Goal: Task Accomplishment & Management: Use online tool/utility

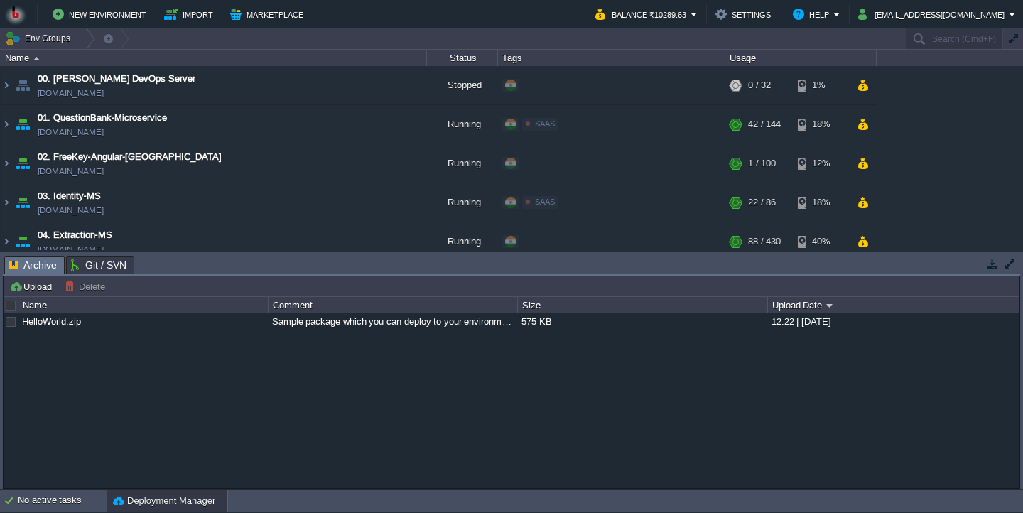
click at [992, 268] on button "button" at bounding box center [992, 263] width 13 height 13
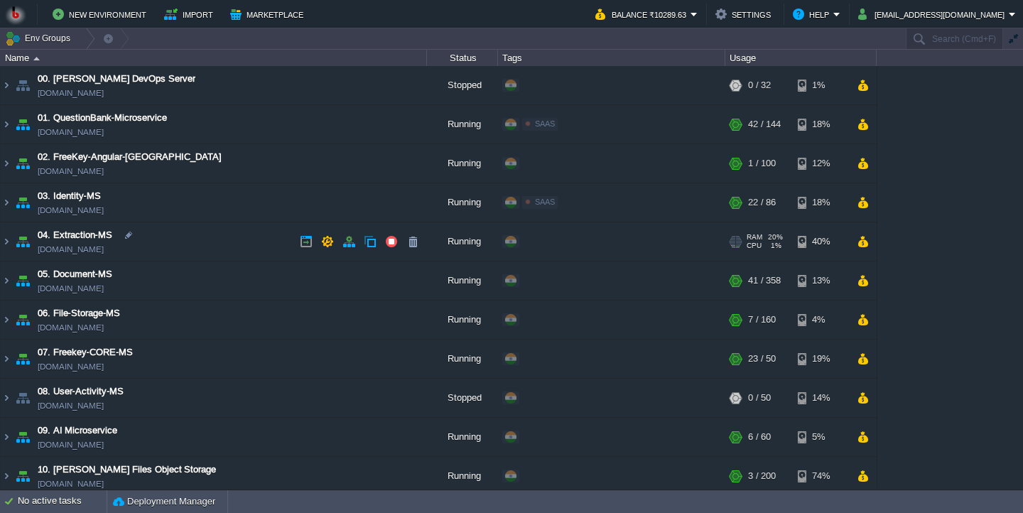
click at [219, 241] on td "04. Extraction-MS [DOMAIN_NAME]" at bounding box center [214, 241] width 426 height 39
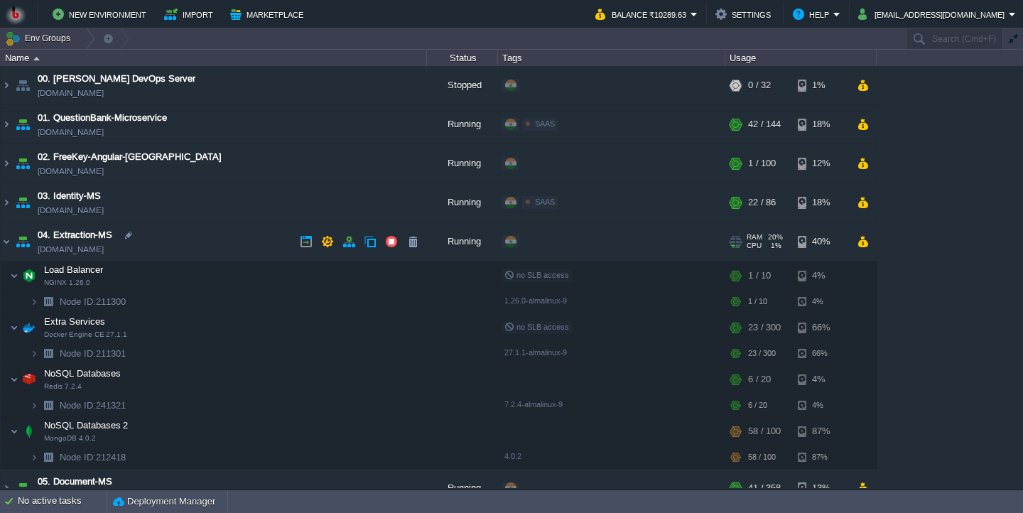
click at [219, 241] on td "04. Extraction-MS [DOMAIN_NAME]" at bounding box center [214, 241] width 426 height 39
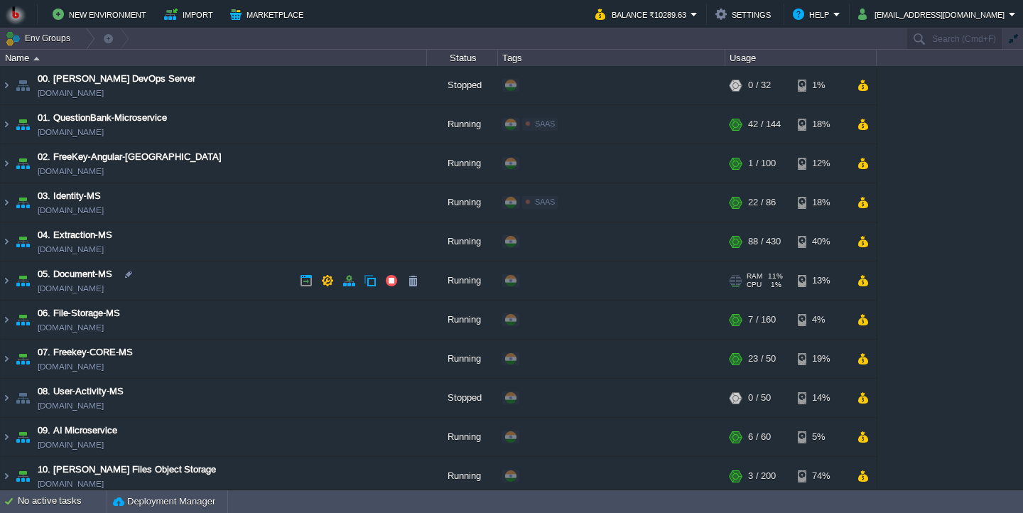
click at [205, 280] on td "05. Document-MS [DOMAIN_NAME]" at bounding box center [214, 280] width 426 height 39
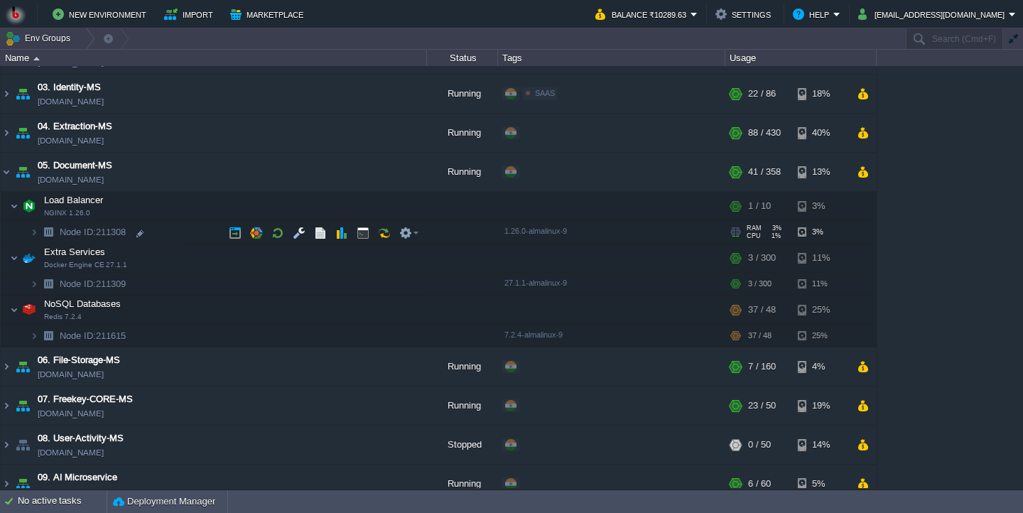
scroll to position [110, 0]
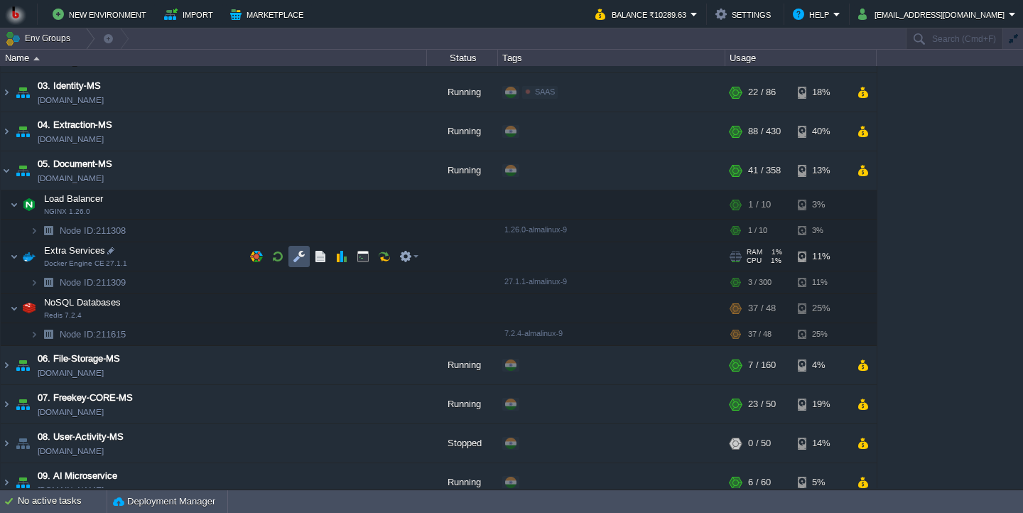
click at [296, 260] on button "button" at bounding box center [299, 256] width 13 height 13
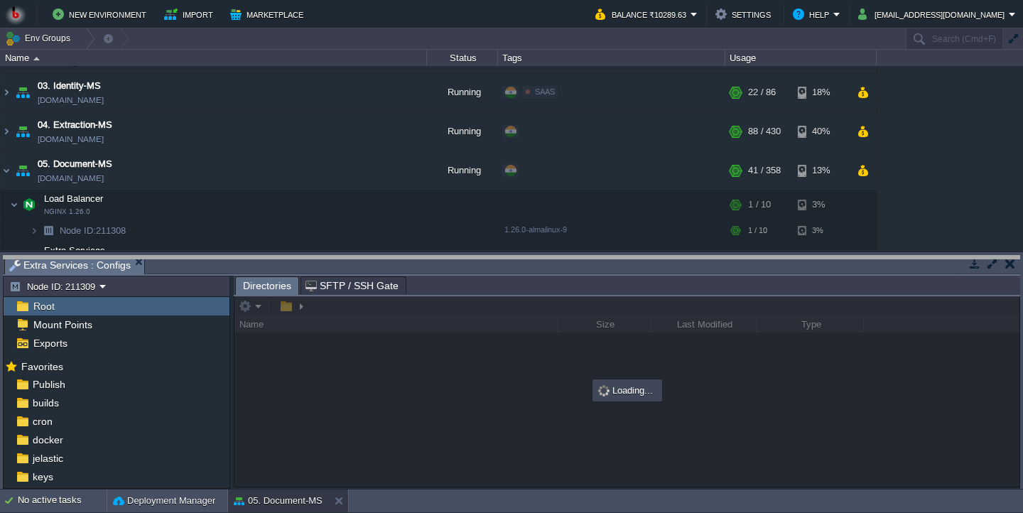
click at [297, 261] on body "New Environment Import Marketplace Bonus ₹0.00 Upgrade Account Balance ₹10289.6…" at bounding box center [511, 256] width 1023 height 513
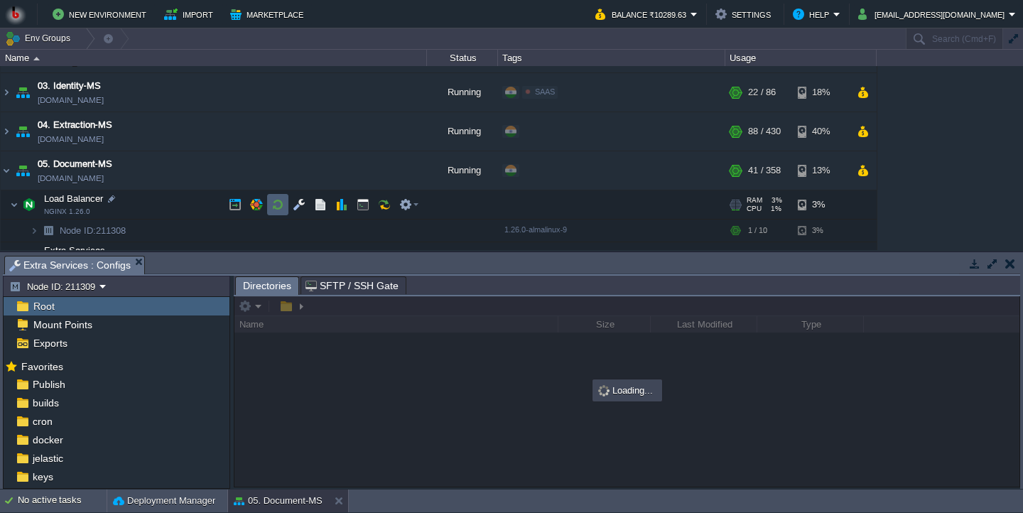
scroll to position [0, 0]
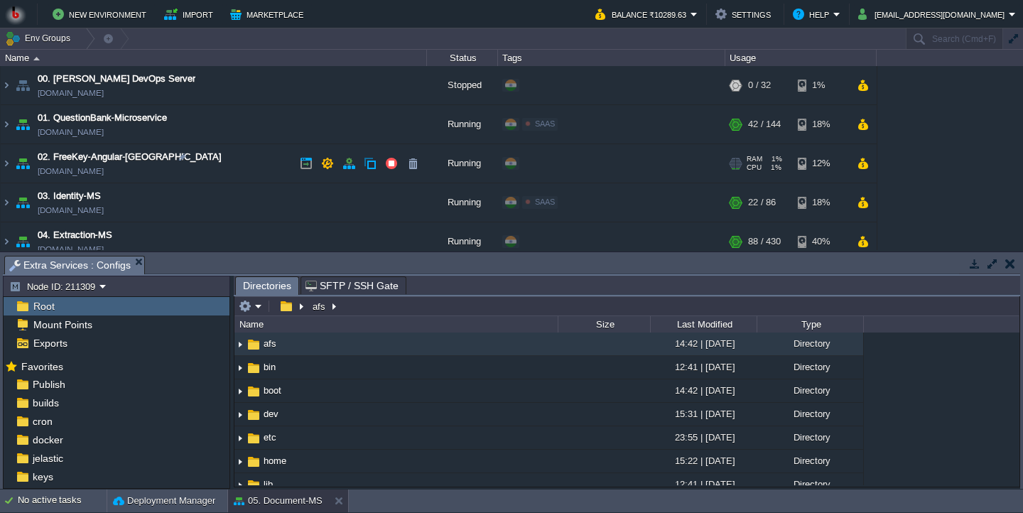
click at [268, 160] on td "02. FreeKey-Angular-Fontend [DOMAIN_NAME]" at bounding box center [214, 163] width 426 height 39
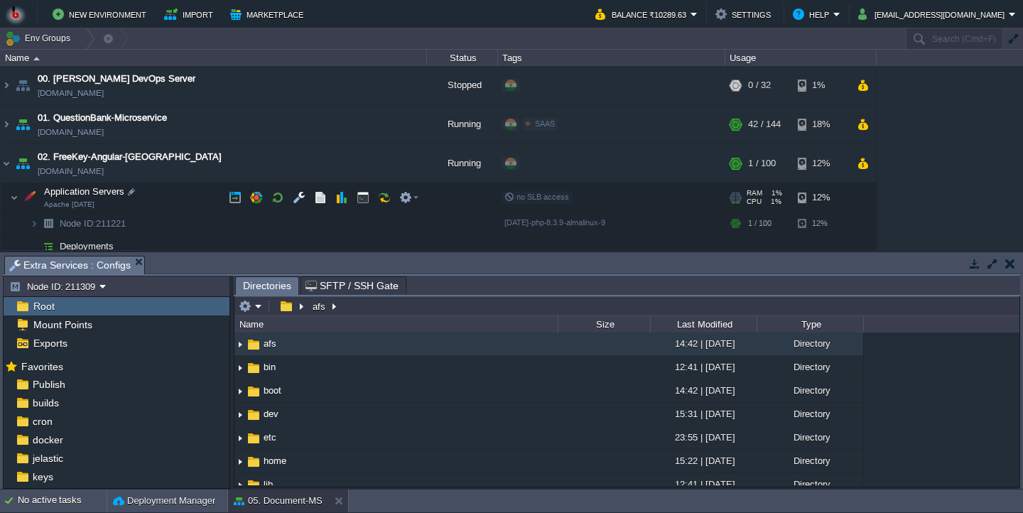
scroll to position [37, 0]
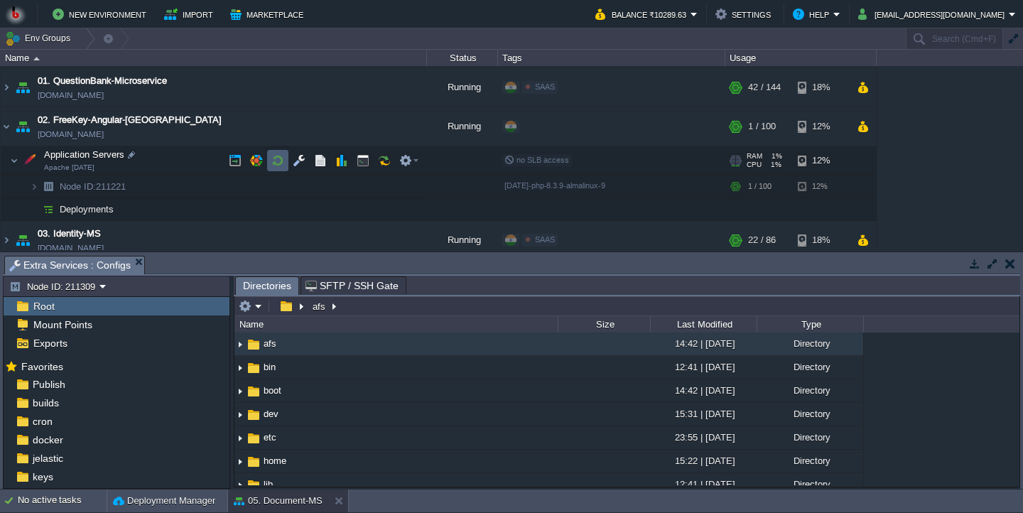
click at [294, 165] on button "button" at bounding box center [299, 160] width 13 height 13
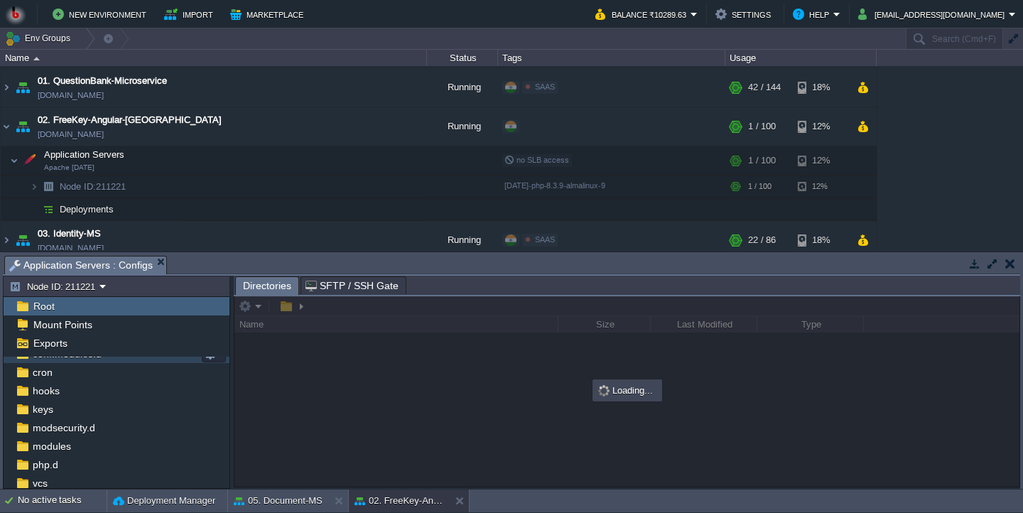
scroll to position [124, 0]
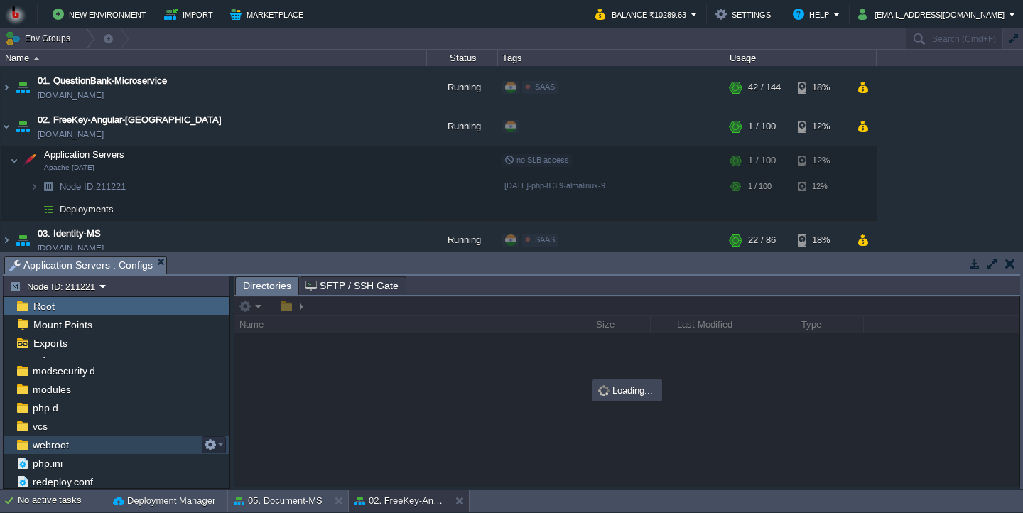
click at [69, 444] on span "webroot" at bounding box center [50, 444] width 41 height 13
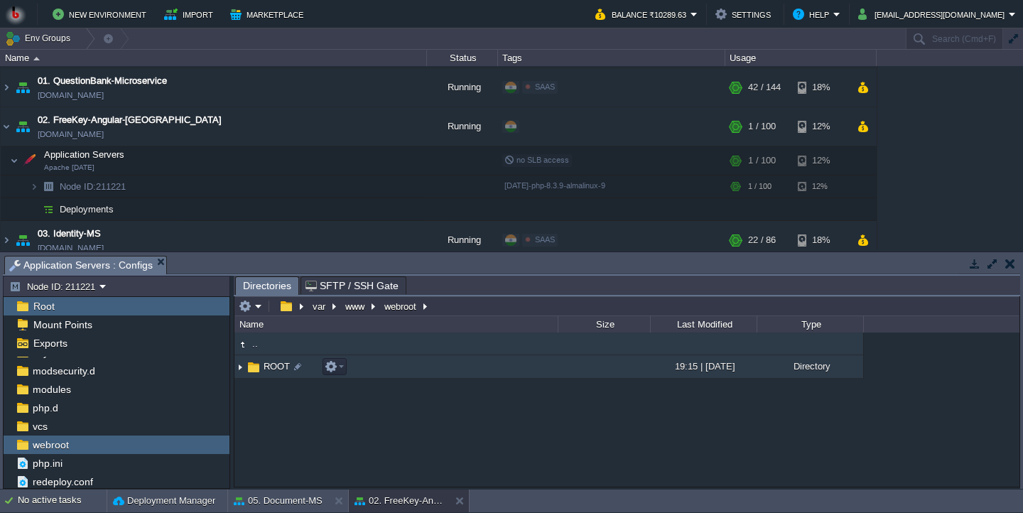
click at [371, 372] on td "ROOT" at bounding box center [395, 366] width 323 height 23
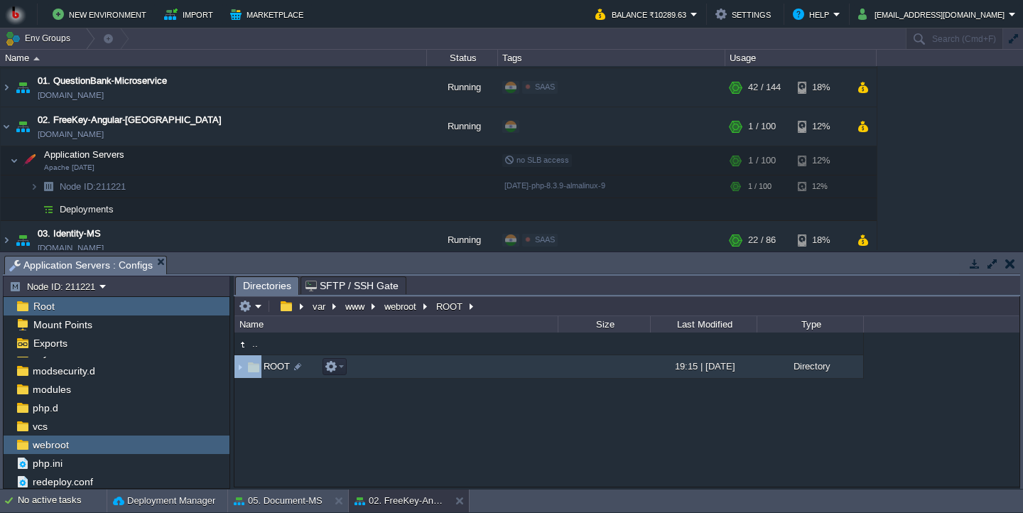
click at [371, 372] on td "ROOT" at bounding box center [395, 366] width 323 height 23
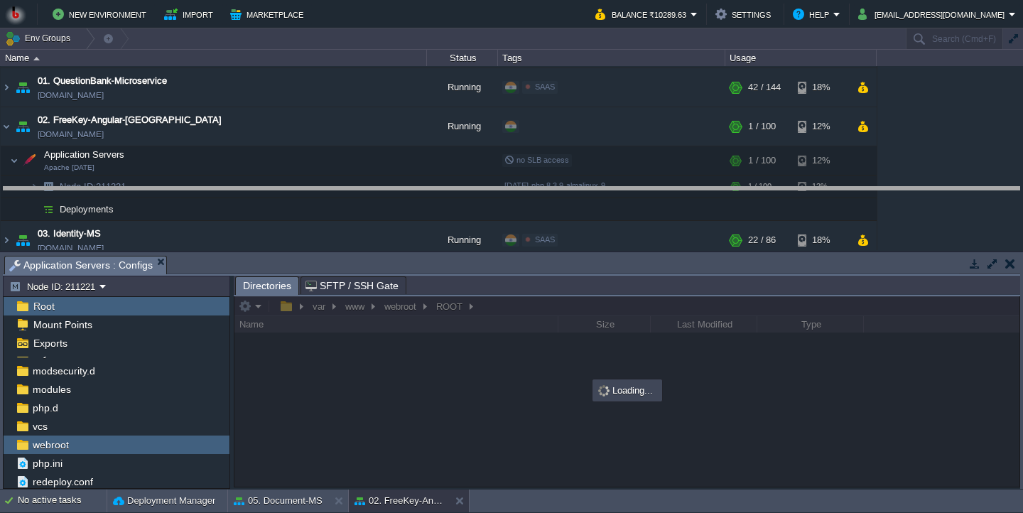
drag, startPoint x: 466, startPoint y: 273, endPoint x: 465, endPoint y: 201, distance: 71.7
click at [465, 202] on body "New Environment Import Marketplace Bonus ₹0.00 Upgrade Account Balance ₹10289.6…" at bounding box center [511, 256] width 1023 height 513
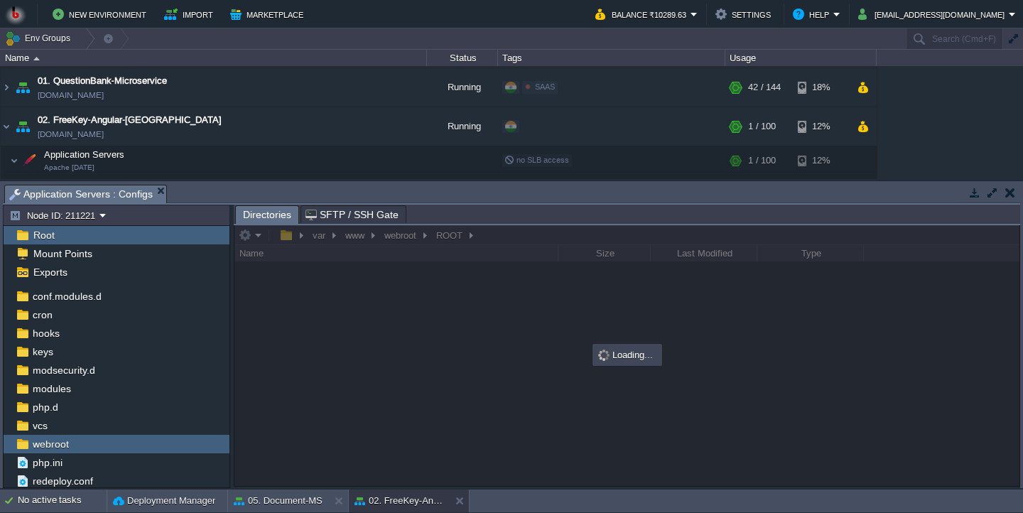
click at [437, 343] on div at bounding box center [626, 355] width 785 height 261
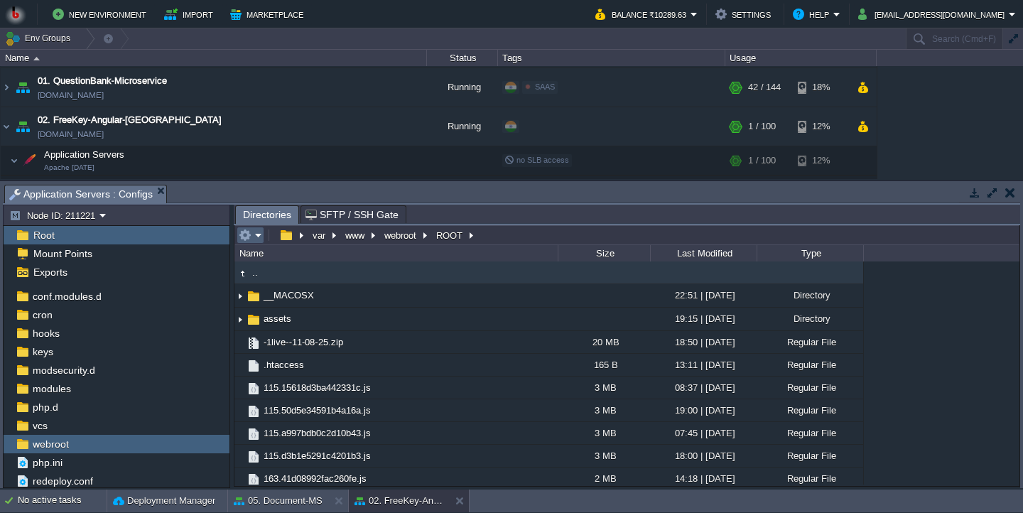
click at [256, 239] on em at bounding box center [250, 235] width 23 height 13
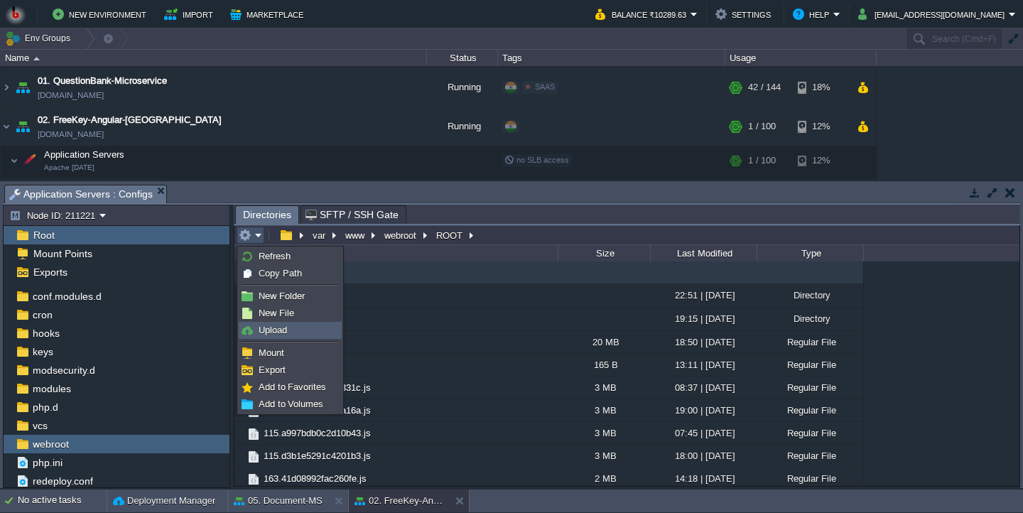
click at [273, 330] on span "Upload" at bounding box center [273, 330] width 28 height 11
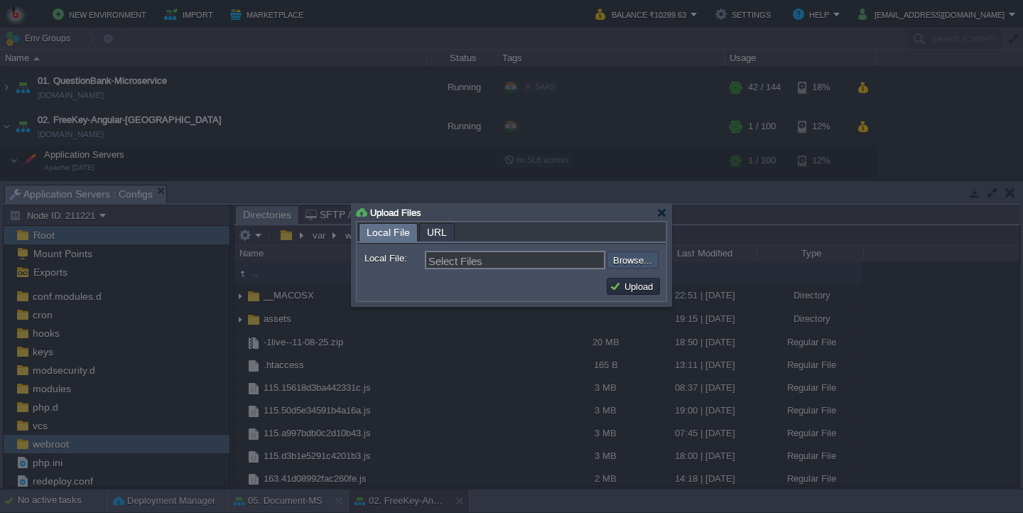
click at [656, 268] on input "file" at bounding box center [569, 259] width 180 height 17
type input "C:\fakepath\Archive.zip"
type input "Archive.zip"
click at [636, 288] on button "Upload" at bounding box center [633, 286] width 48 height 13
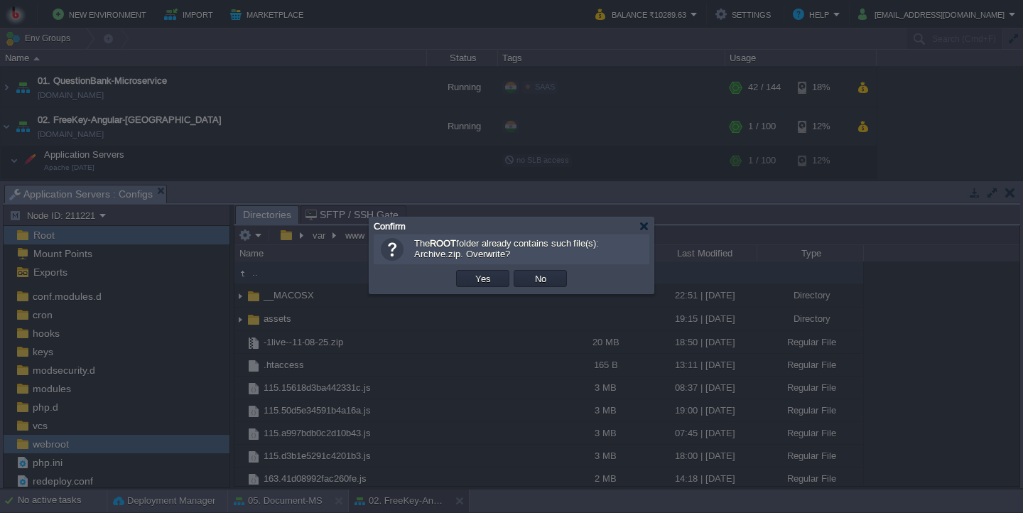
click at [478, 287] on td "Yes" at bounding box center [482, 278] width 53 height 17
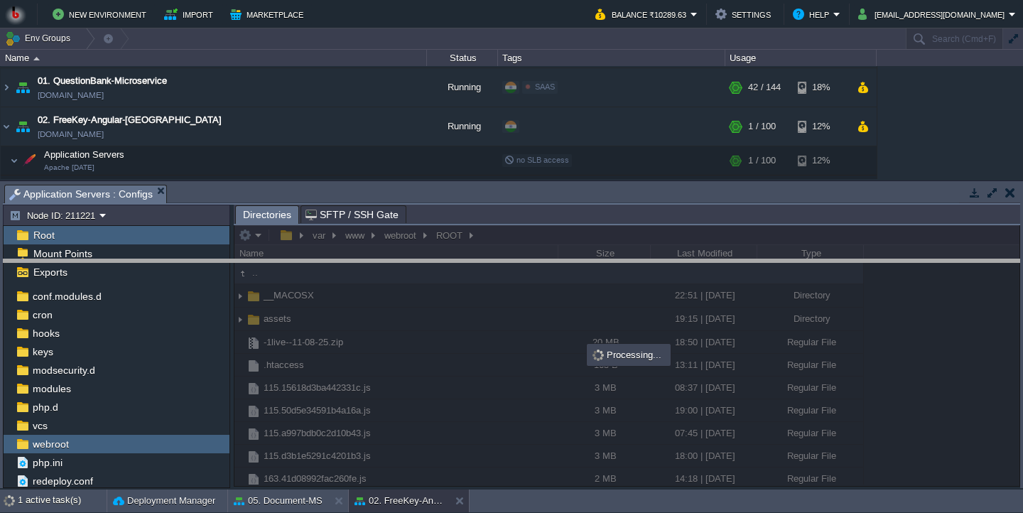
drag, startPoint x: 414, startPoint y: 195, endPoint x: 411, endPoint y: 273, distance: 77.5
click at [411, 273] on body "New Environment Import Marketplace Bonus ₹0.00 Upgrade Account Balance ₹10289.6…" at bounding box center [511, 256] width 1023 height 513
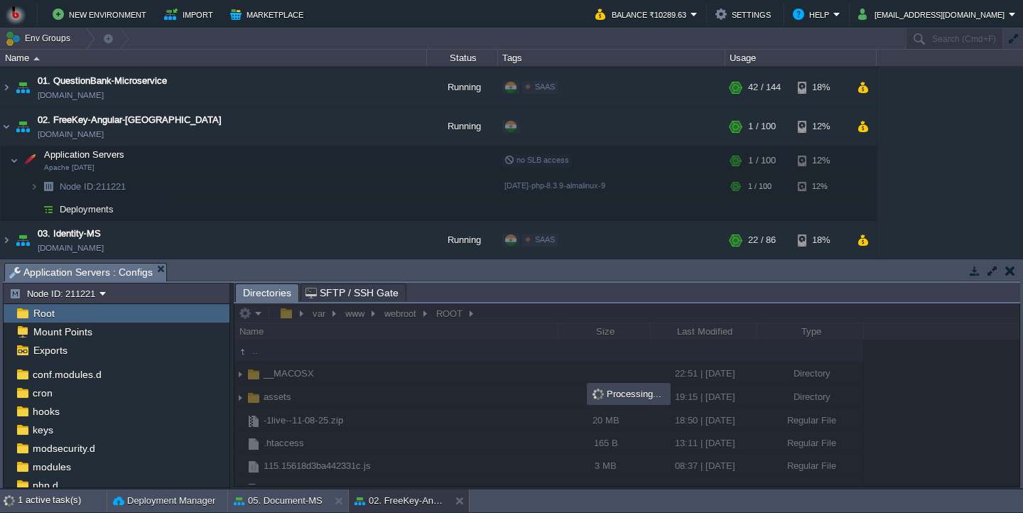
click at [399, 258] on body "New Environment Import Marketplace Bonus ₹0.00 Upgrade Account Balance ₹10289.6…" at bounding box center [511, 256] width 1023 height 513
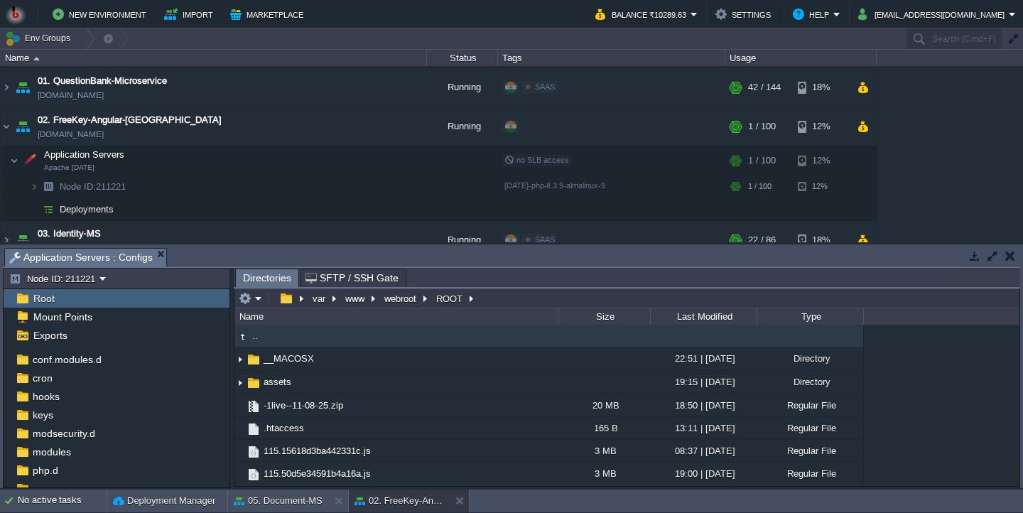
type input "/var/www/webroot/ROOT"
click at [515, 303] on input "/var/www/webroot/ROOT" at bounding box center [626, 298] width 785 height 20
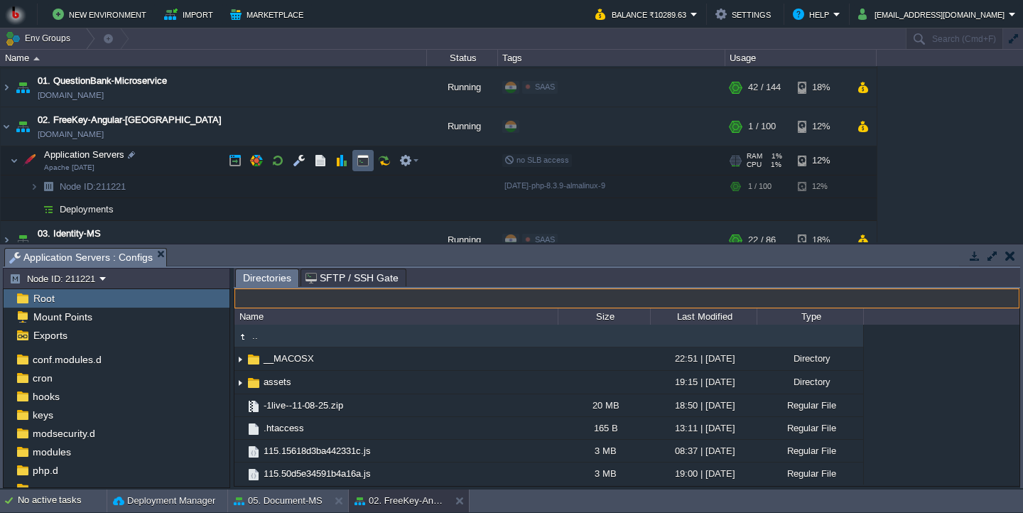
click at [364, 165] on button "button" at bounding box center [363, 160] width 13 height 13
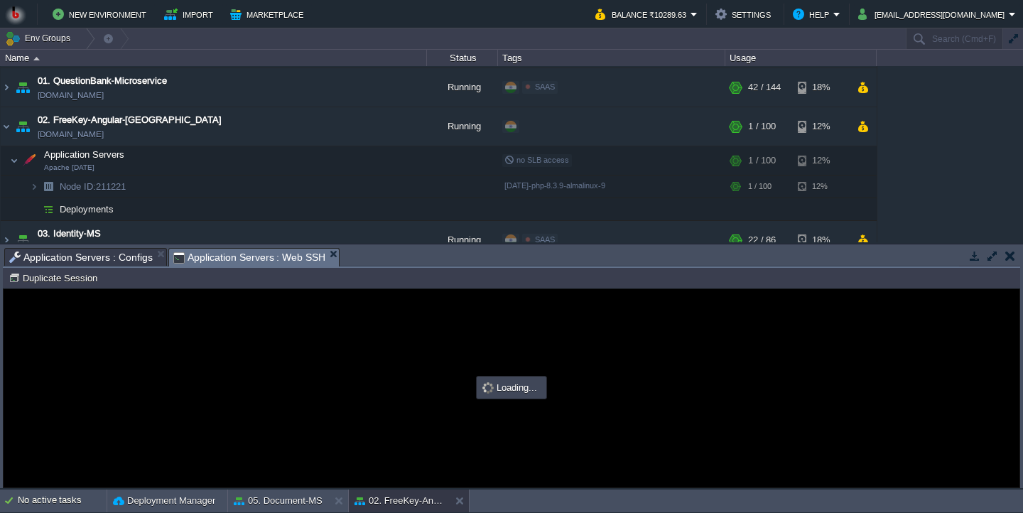
click at [359, 241] on body "New Environment Import Marketplace Bonus ₹0.00 Upgrade Account Balance ₹10289.6…" at bounding box center [511, 256] width 1023 height 513
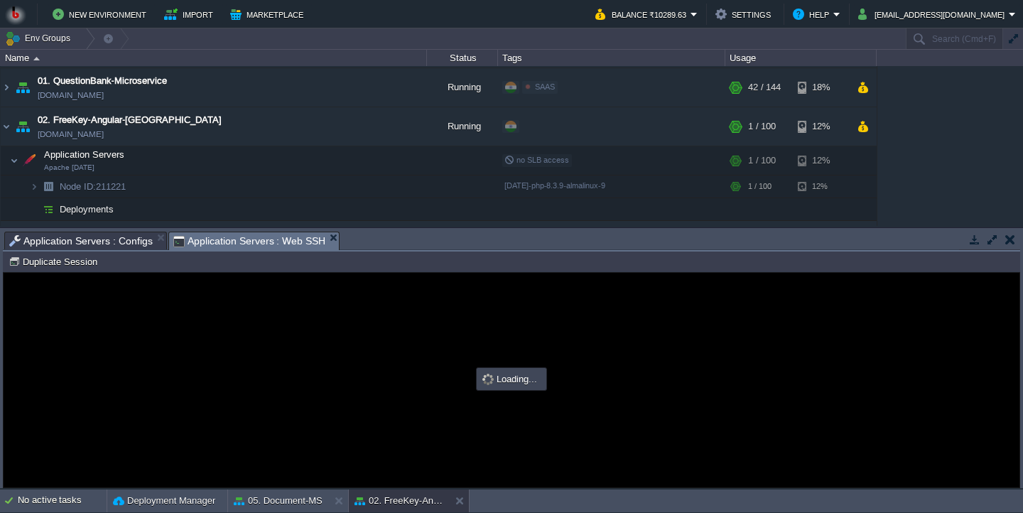
click at [332, 332] on div at bounding box center [512, 380] width 1016 height 215
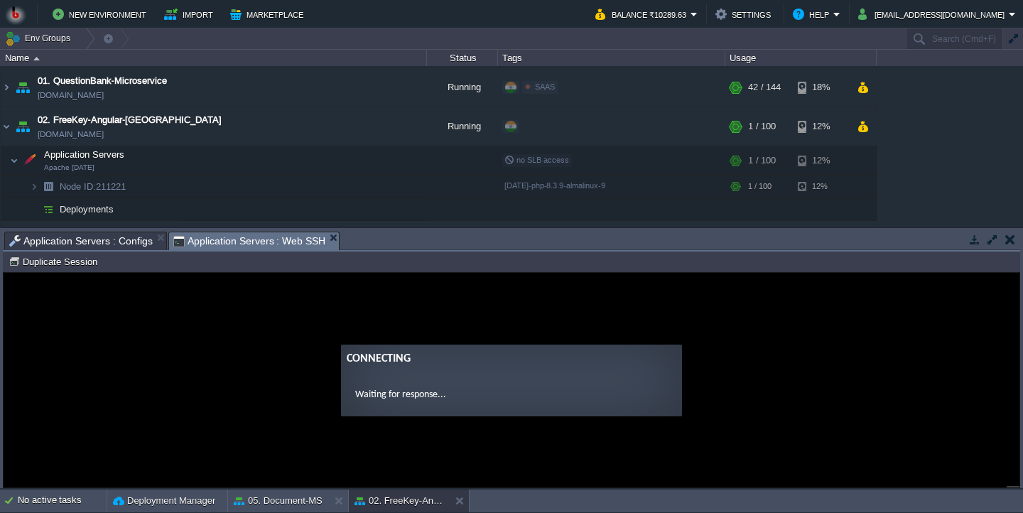
scroll to position [0, 0]
click at [266, 340] on guac-modal "Connecting Waiting for response..." at bounding box center [512, 380] width 1016 height 215
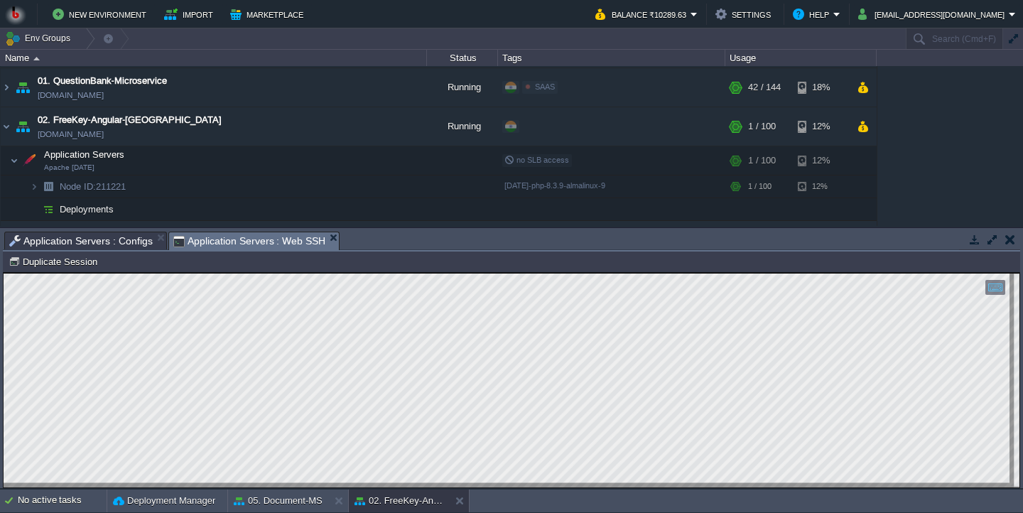
scroll to position [7, 0]
drag, startPoint x: 310, startPoint y: 127, endPoint x: 255, endPoint y: 124, distance: 54.8
click at [255, 124] on div "00. [PERSON_NAME] DevOps Server [DOMAIN_NAME] Stopped + Add to Env Group RAM 0%…" at bounding box center [511, 146] width 1023 height 160
click at [255, 124] on td "02. FreeKey-Angular-Fontend [DOMAIN_NAME]" at bounding box center [214, 126] width 426 height 39
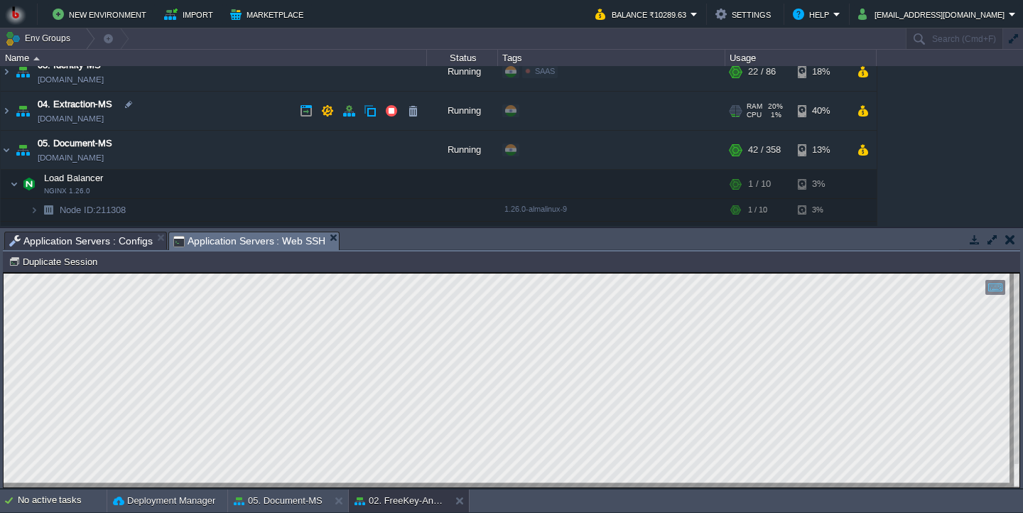
click at [255, 124] on td "04. Extraction-MS [DOMAIN_NAME]" at bounding box center [214, 111] width 426 height 39
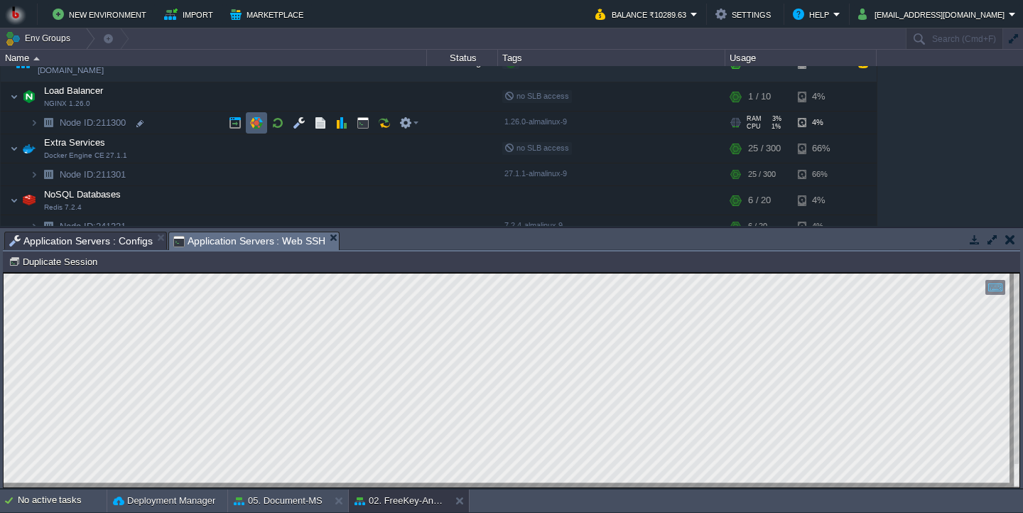
scroll to position [180, 0]
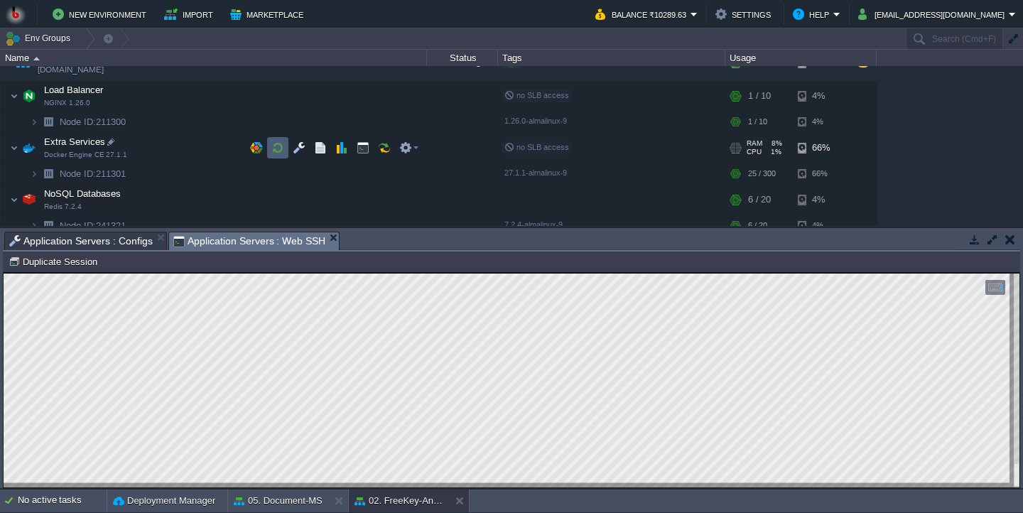
click at [276, 152] on button "button" at bounding box center [277, 147] width 13 height 13
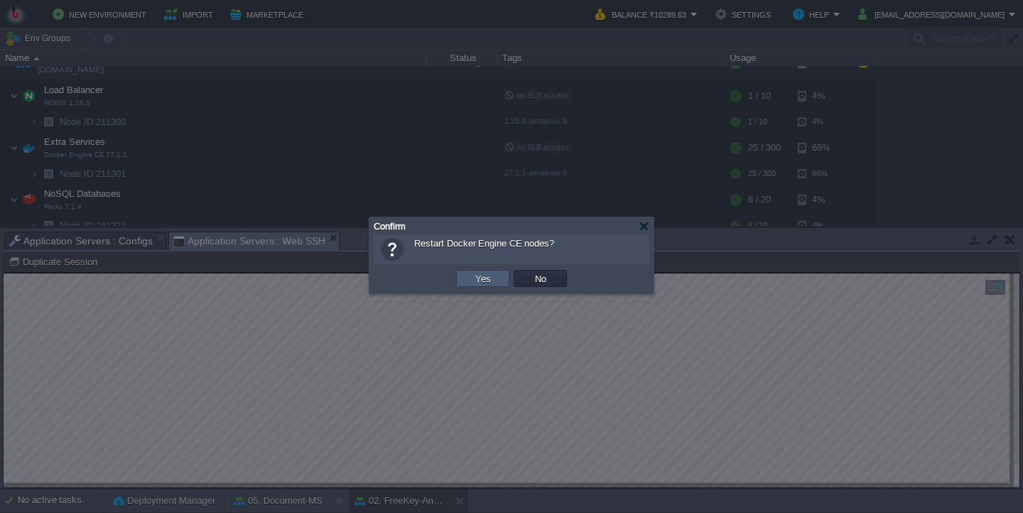
click at [463, 279] on td "Yes" at bounding box center [482, 278] width 53 height 17
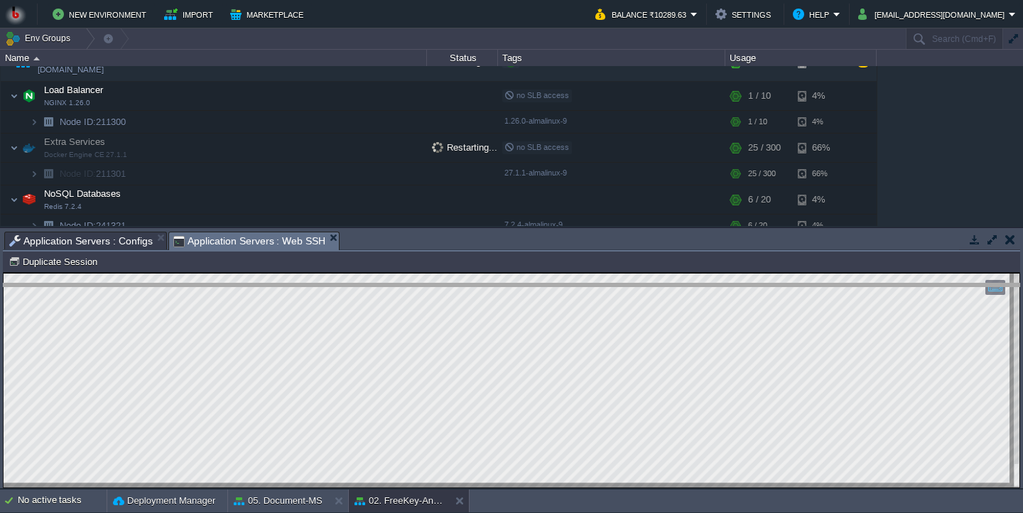
drag, startPoint x: 473, startPoint y: 241, endPoint x: 462, endPoint y: 320, distance: 80.3
click at [463, 321] on body "New Environment Import Marketplace Bonus ₹0.00 Upgrade Account Balance ₹10289.6…" at bounding box center [511, 256] width 1023 height 513
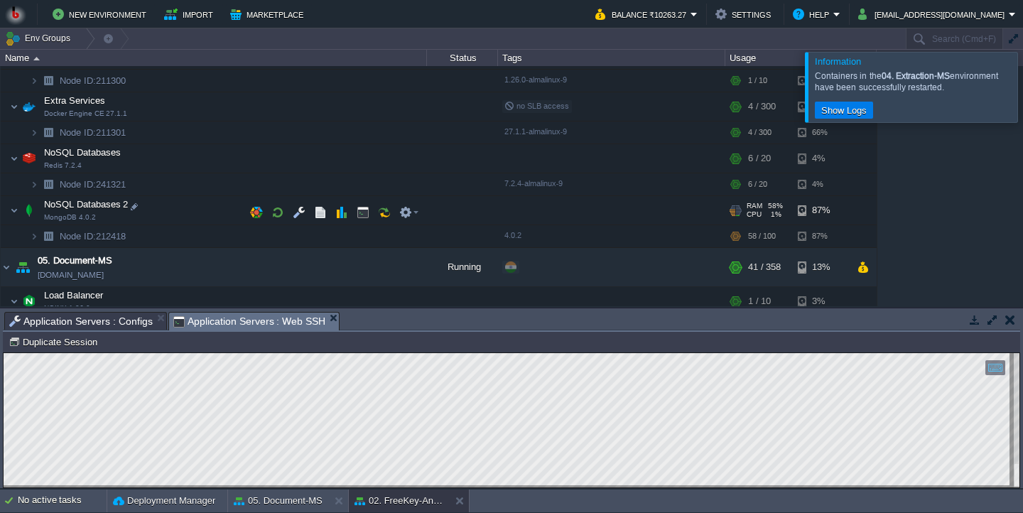
scroll to position [221, 0]
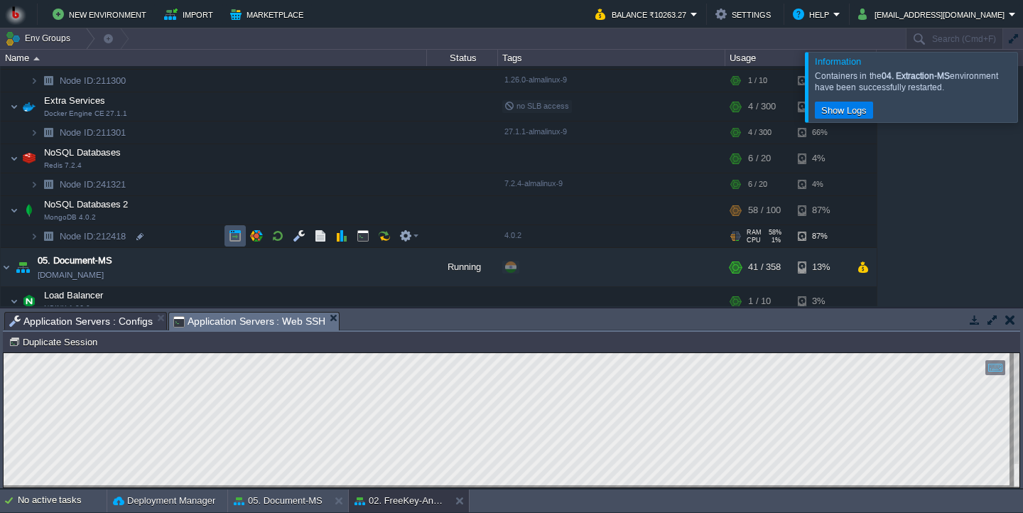
click at [234, 242] on button "button" at bounding box center [235, 235] width 13 height 13
